Goal: Task Accomplishment & Management: Use online tool/utility

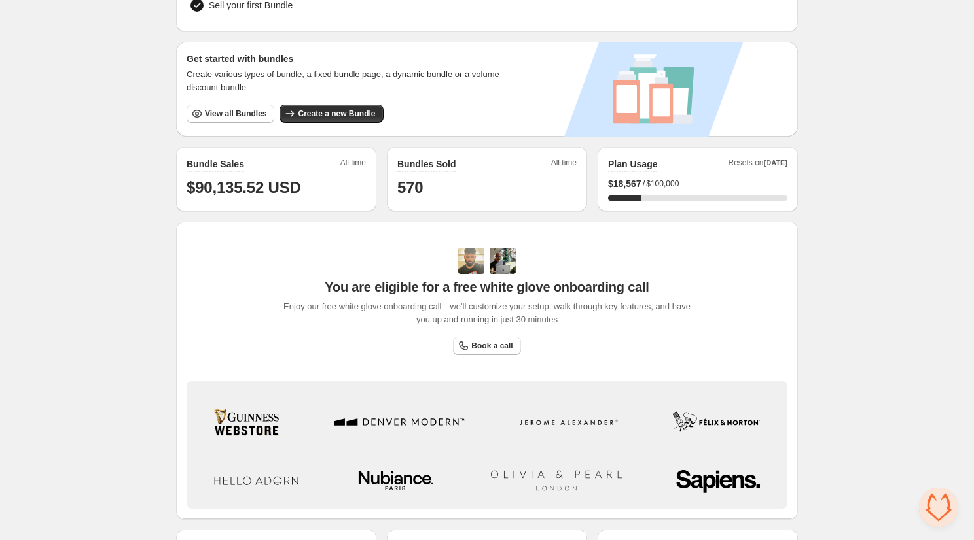
scroll to position [202, 0]
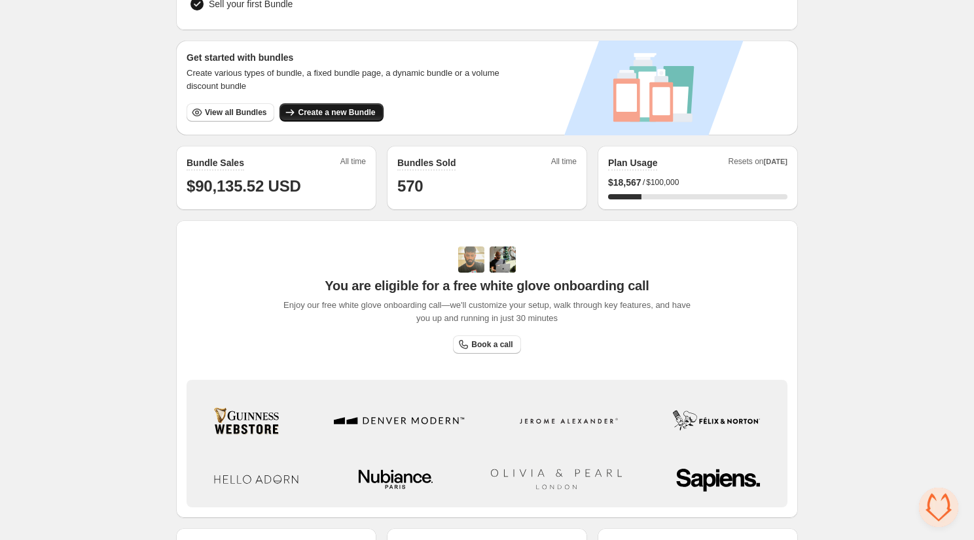
click at [336, 118] on button "Create a new Bundle" at bounding box center [330, 112] width 103 height 18
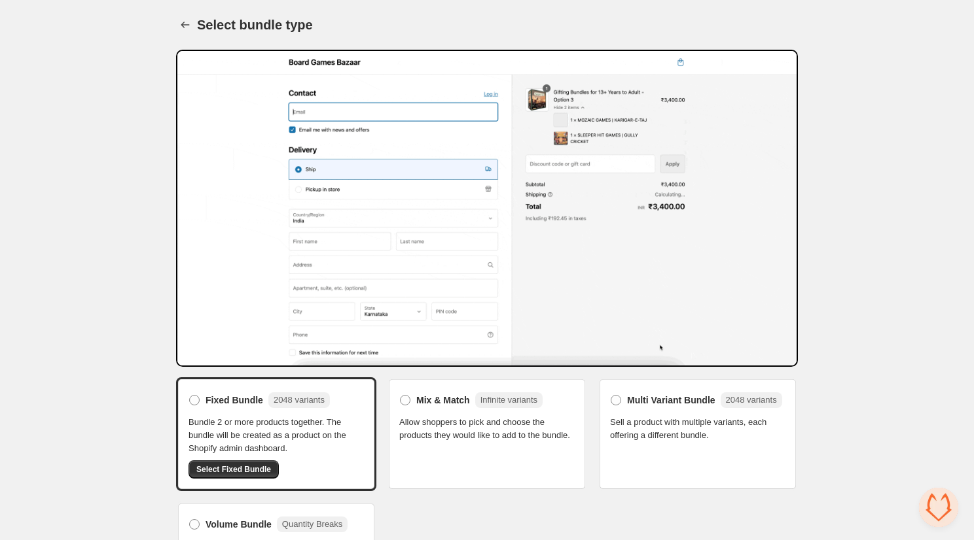
scroll to position [44, 0]
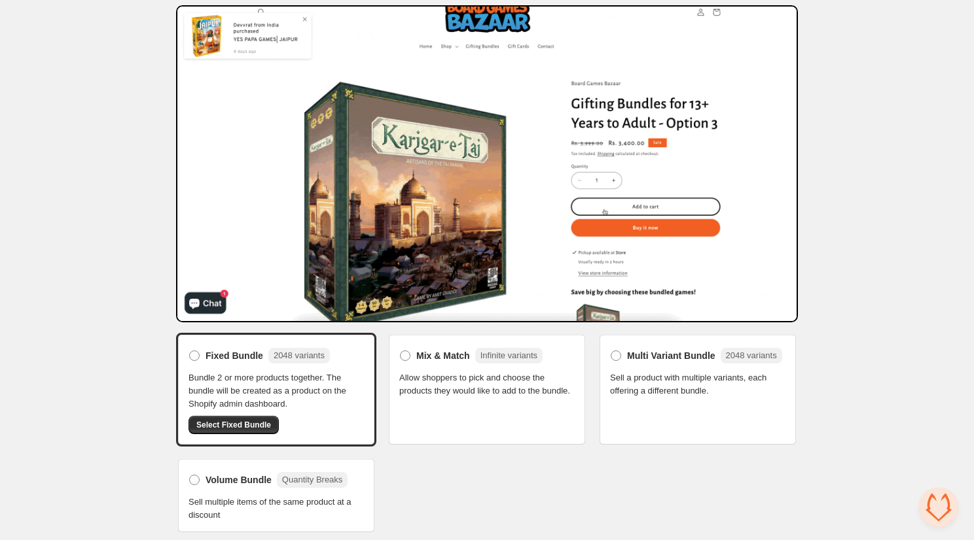
click at [449, 381] on span "Allow shoppers to pick and choose the products they would like to add to the bu…" at bounding box center [486, 385] width 175 height 26
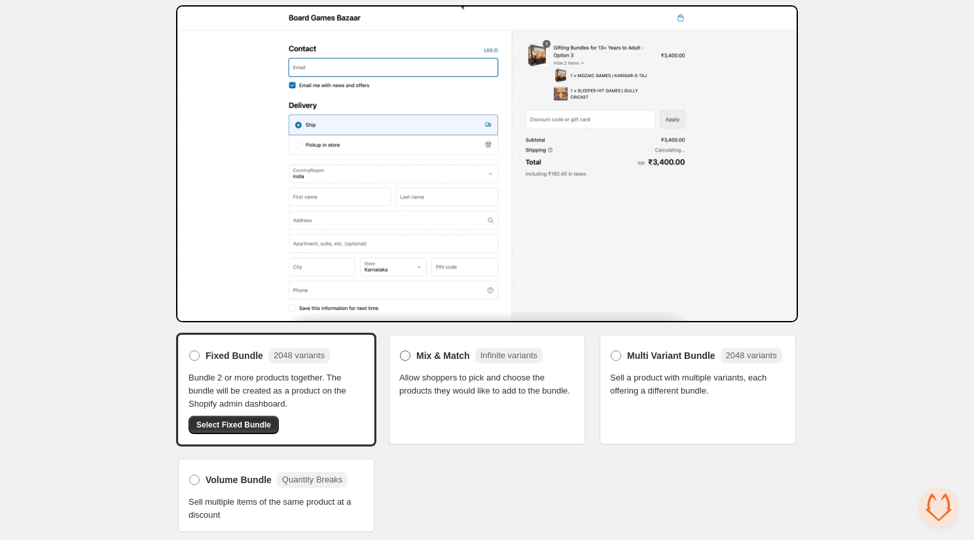
click at [410, 353] on label "Mix & Match Infinite variants" at bounding box center [470, 356] width 143 height 21
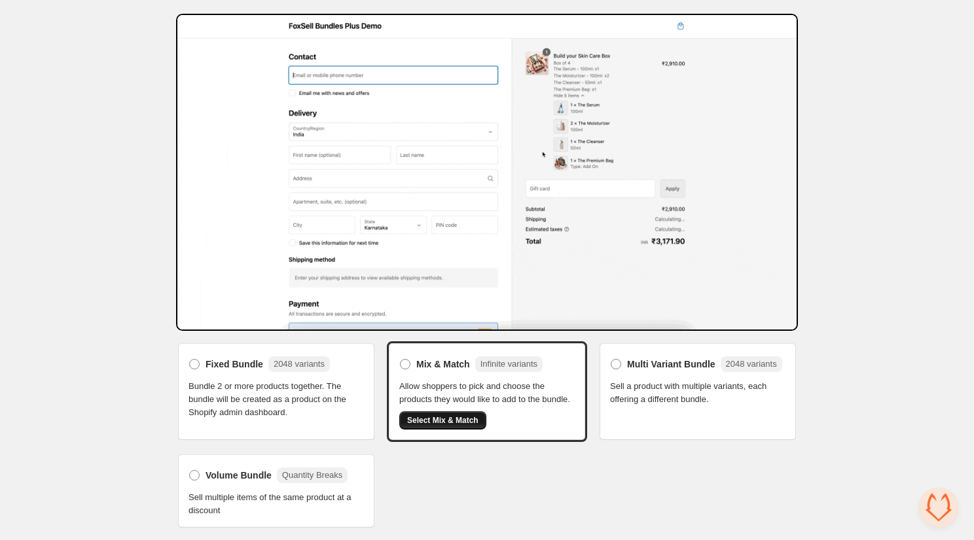
click at [452, 426] on span "Select Mix & Match" at bounding box center [442, 421] width 71 height 10
